Goal: Task Accomplishment & Management: Manage account settings

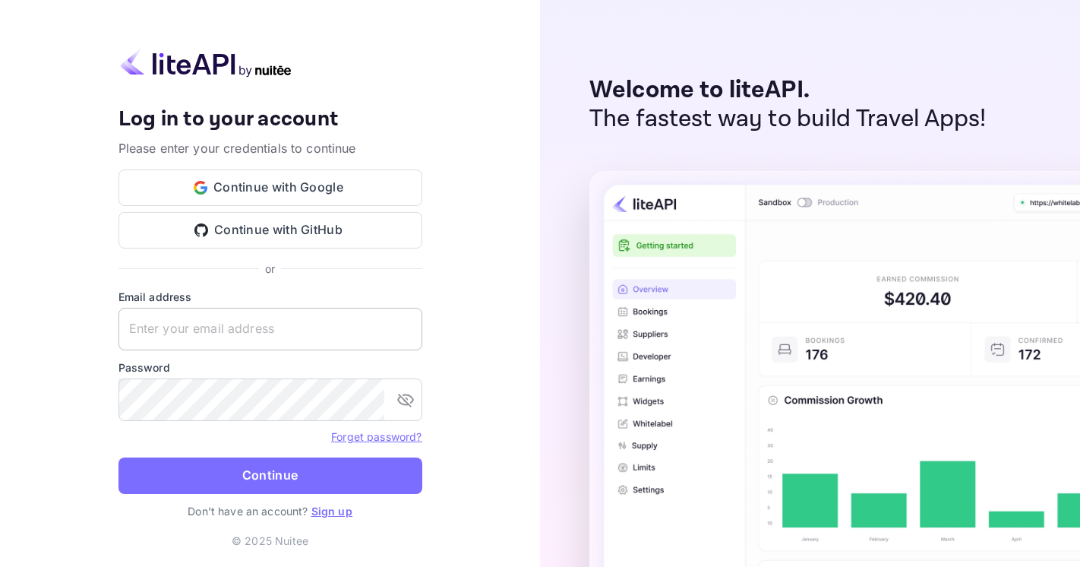
click at [269, 330] on input "text" at bounding box center [270, 329] width 304 height 43
type input "n."
click at [330, 509] on link "Sign up" at bounding box center [331, 510] width 41 height 13
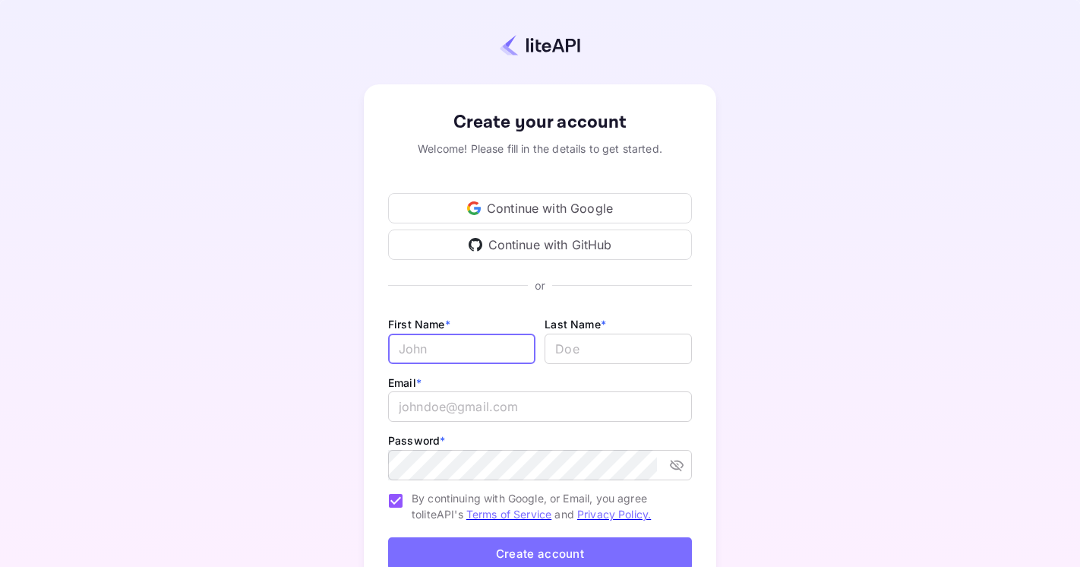
click at [475, 352] on input "Email *" at bounding box center [461, 348] width 147 height 30
type input "Nermine"
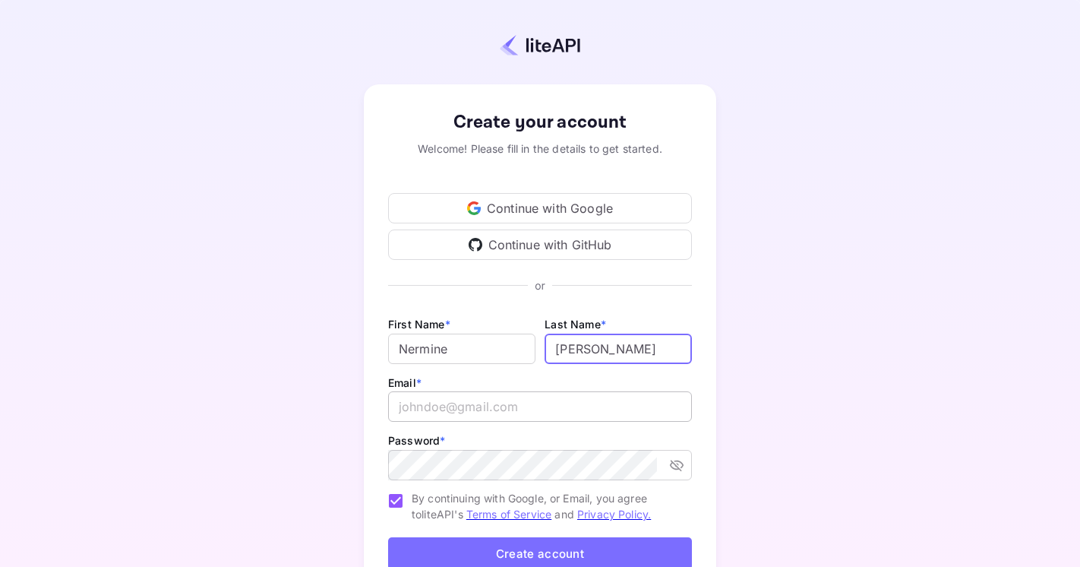
type input "[PERSON_NAME]"
click at [419, 411] on input "email" at bounding box center [540, 406] width 304 height 30
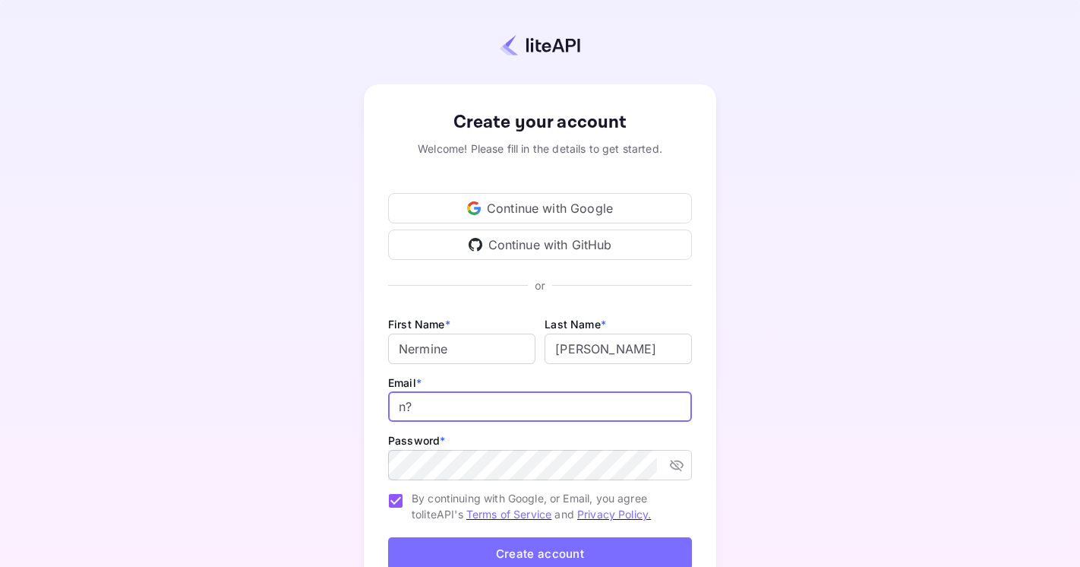
type input "n"
type input "[EMAIL_ADDRESS][DOMAIN_NAME]"
click at [456, 448] on div "Password * ​" at bounding box center [540, 457] width 304 height 52
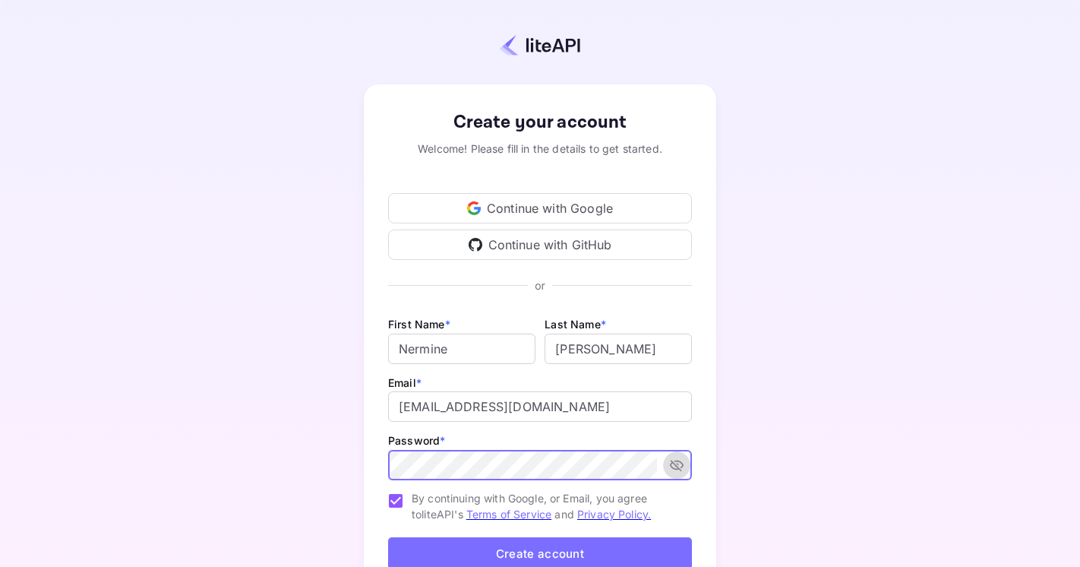
click at [680, 457] on icon "toggle password visibility" at bounding box center [676, 464] width 15 height 15
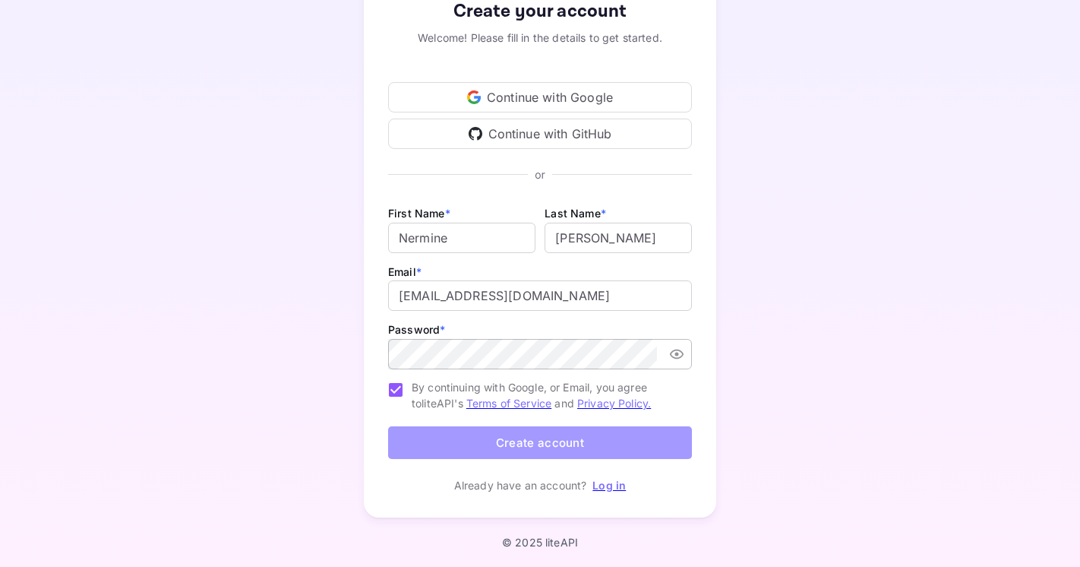
click at [445, 442] on button "Create account" at bounding box center [540, 442] width 304 height 33
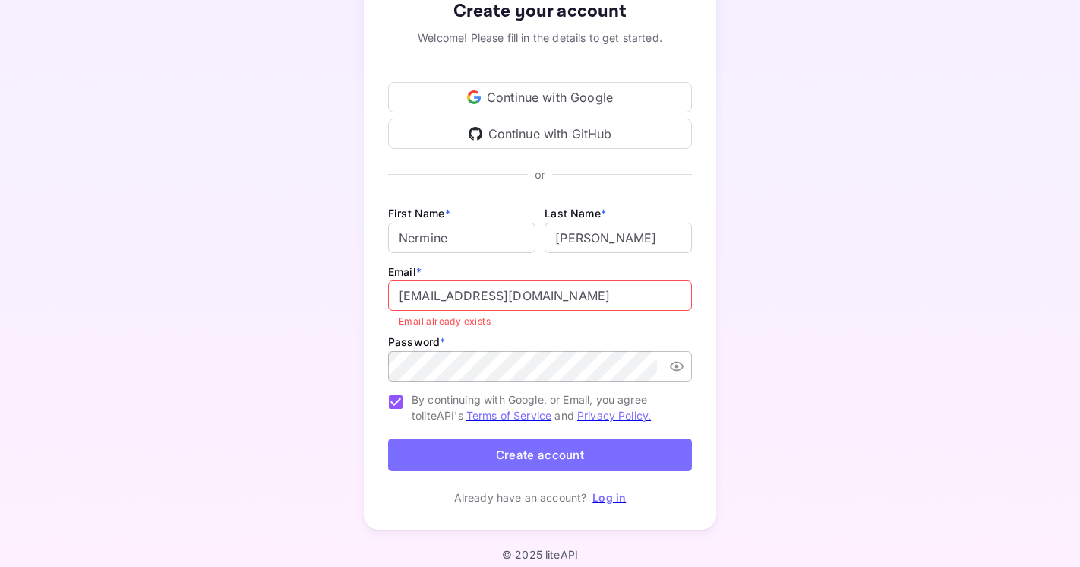
click at [538, 292] on input "[EMAIL_ADDRESS][DOMAIN_NAME]" at bounding box center [540, 295] width 304 height 30
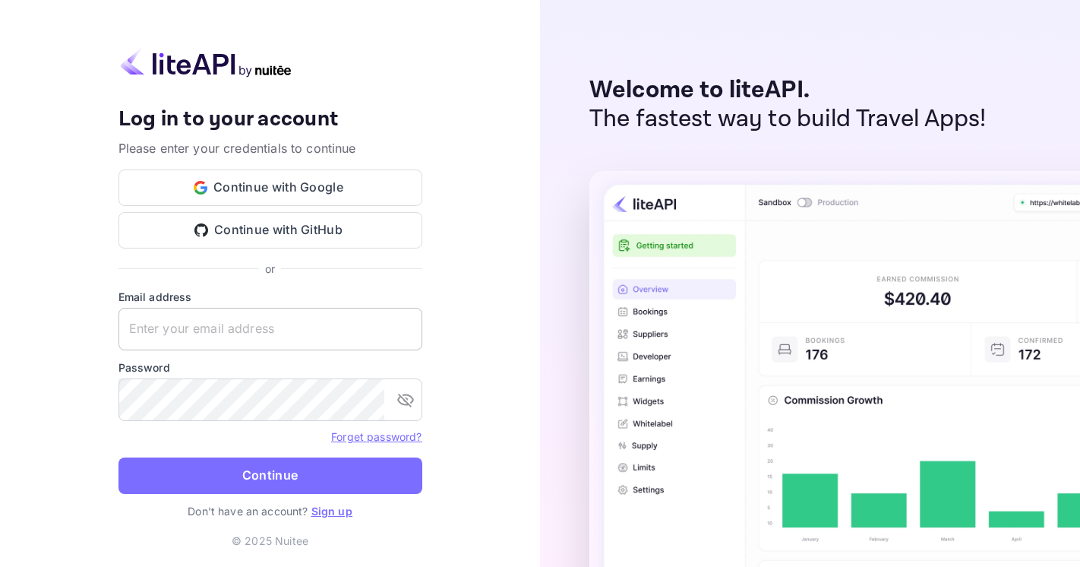
click at [213, 333] on input "text" at bounding box center [270, 329] width 304 height 43
click at [213, 328] on input "text" at bounding box center [270, 329] width 304 height 43
type input "[EMAIL_ADDRESS][DOMAIN_NAME]"
click at [385, 440] on link "Forget password?" at bounding box center [376, 436] width 90 height 13
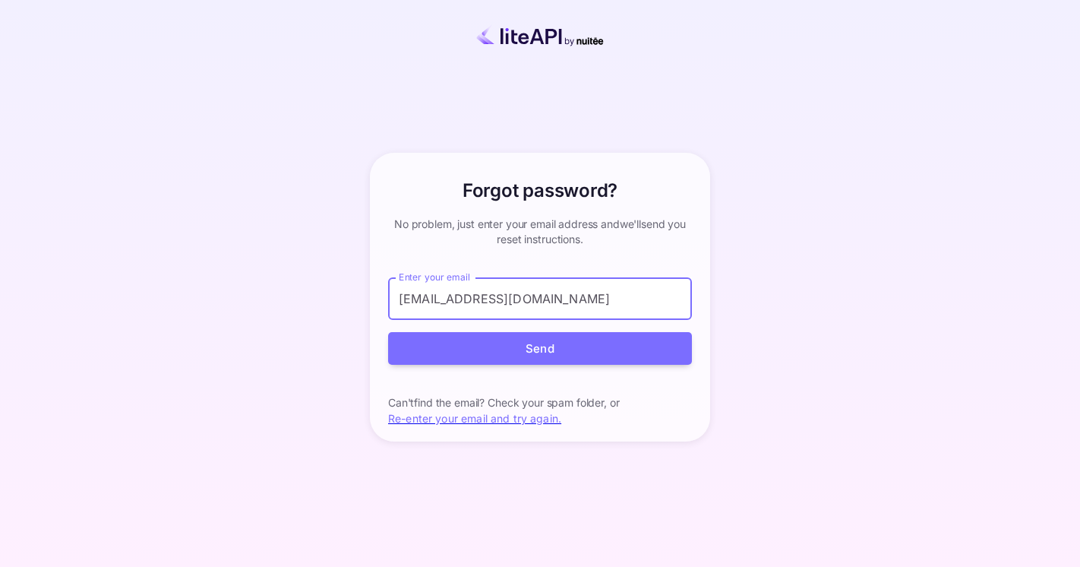
type input "[EMAIL_ADDRESS][DOMAIN_NAME]"
click at [388, 332] on button "Send" at bounding box center [540, 348] width 304 height 33
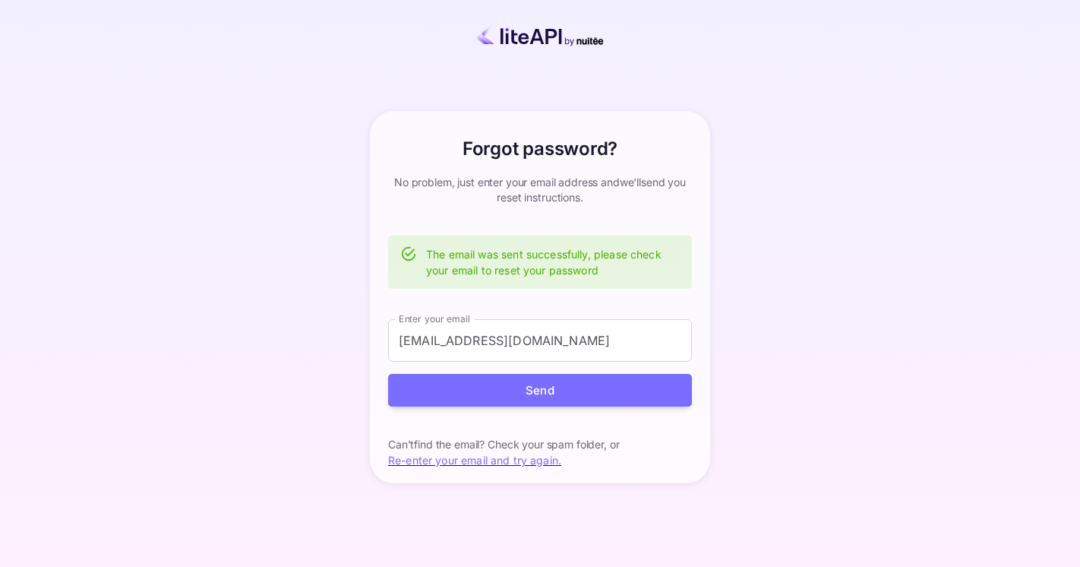
click at [481, 362] on form "Enter your email [EMAIL_ADDRESS][DOMAIN_NAME] Enter your email Send" at bounding box center [540, 362] width 304 height 87
